Goal: Task Accomplishment & Management: Use online tool/utility

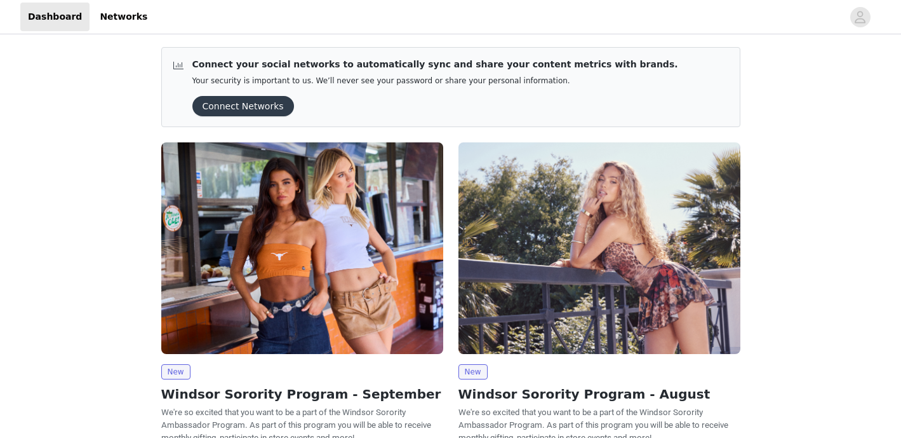
click at [264, 104] on button "Connect Networks" at bounding box center [243, 106] width 102 height 20
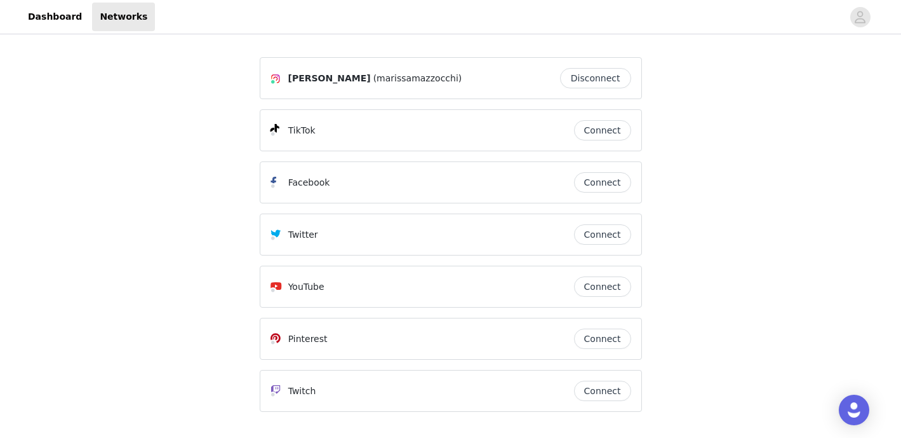
click at [590, 129] on button "Connect" at bounding box center [602, 130] width 57 height 20
click at [53, 16] on link "Dashboard" at bounding box center [54, 17] width 69 height 29
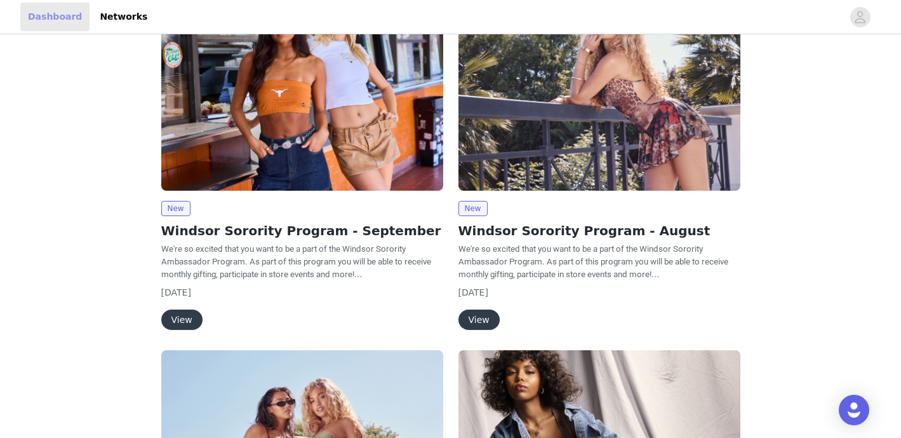
scroll to position [84, 0]
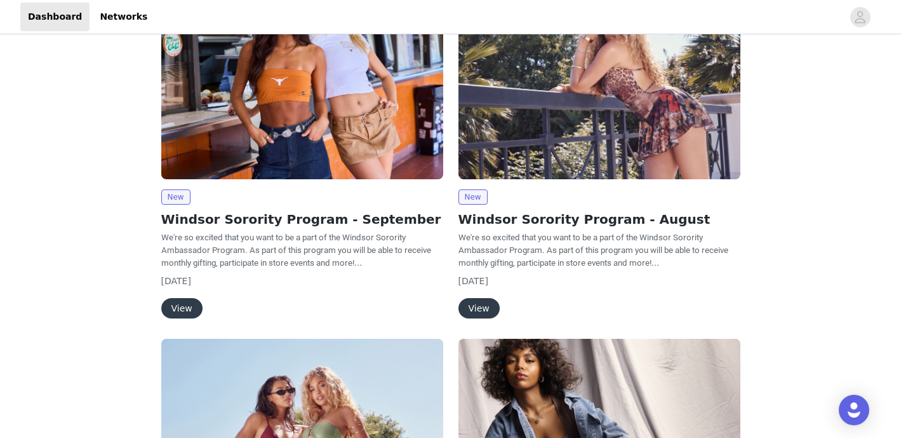
click at [172, 307] on button "View" at bounding box center [181, 308] width 41 height 20
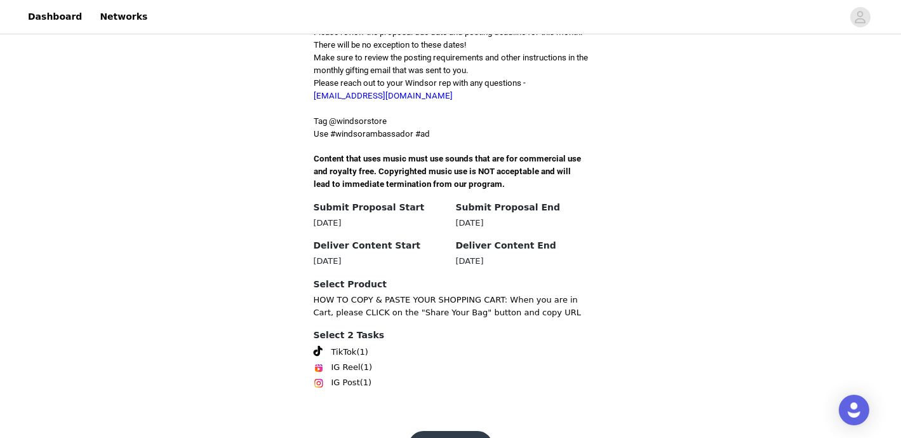
scroll to position [389, 0]
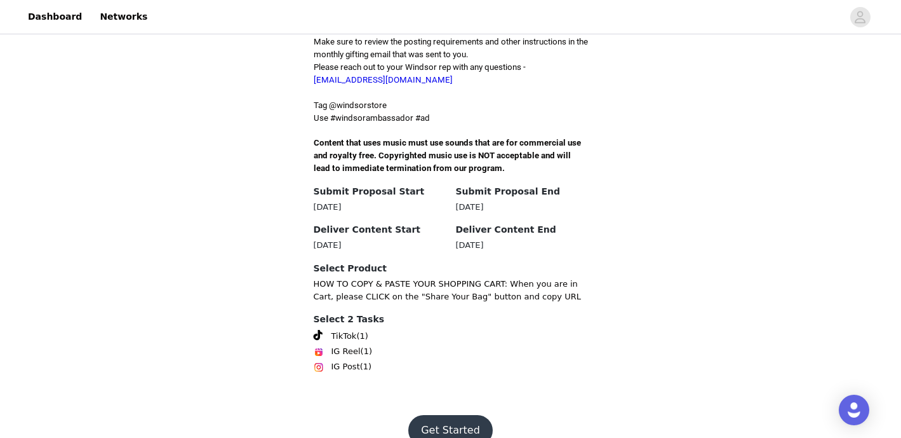
click at [468, 415] on button "Get Started" at bounding box center [450, 430] width 84 height 30
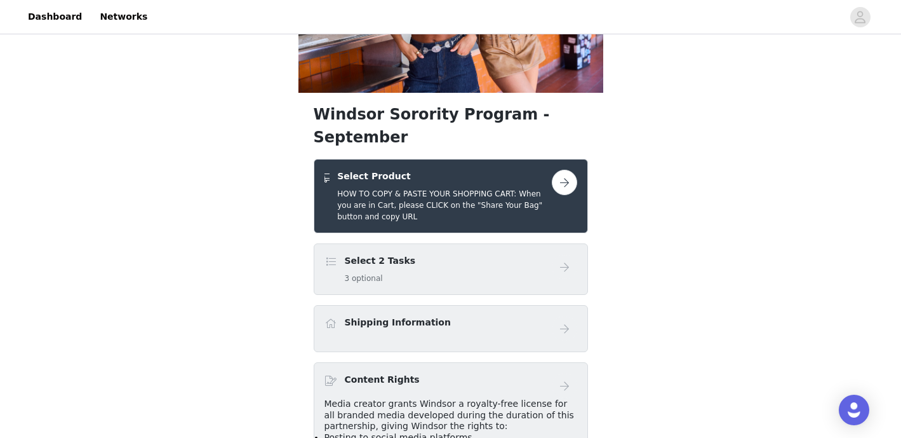
scroll to position [150, 0]
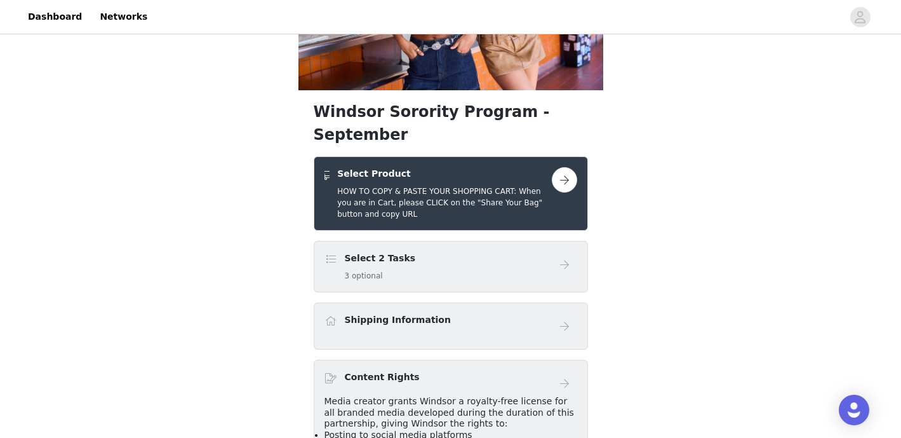
click at [418, 260] on div "Select 2 Tasks 3 optional" at bounding box center [451, 266] width 274 height 51
